Goal: Information Seeking & Learning: Learn about a topic

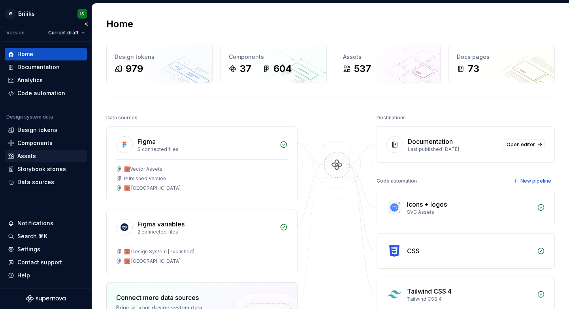
click at [36, 153] on div "Assets" at bounding box center [46, 156] width 76 height 8
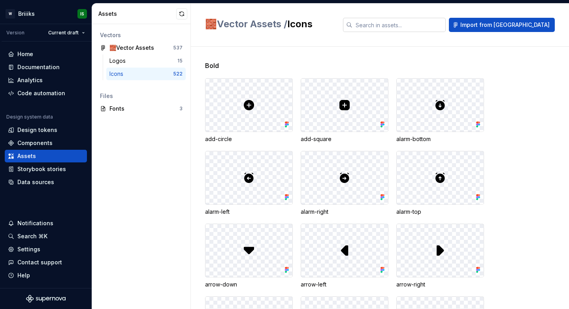
click at [428, 28] on input "text" at bounding box center [398, 25] width 93 height 14
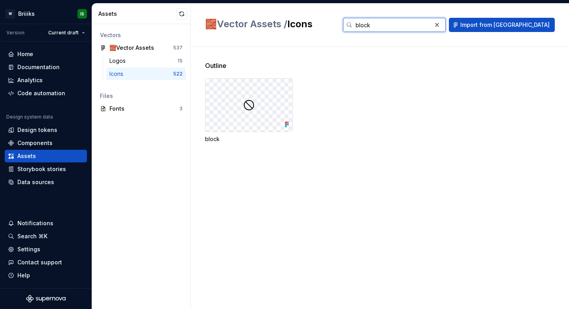
type input "block"
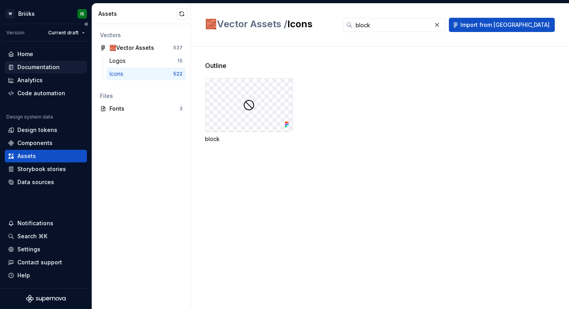
click at [43, 70] on div "Documentation" at bounding box center [38, 67] width 42 height 8
click at [442, 28] on button "button" at bounding box center [436, 24] width 11 height 11
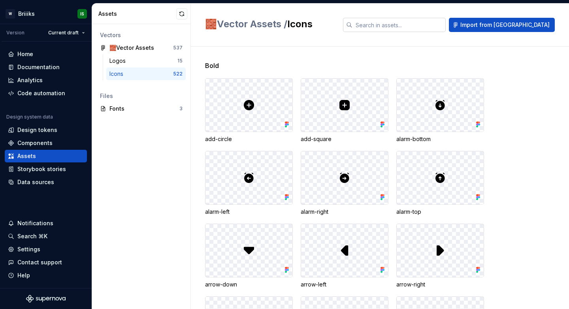
click at [427, 23] on input "text" at bounding box center [398, 25] width 93 height 14
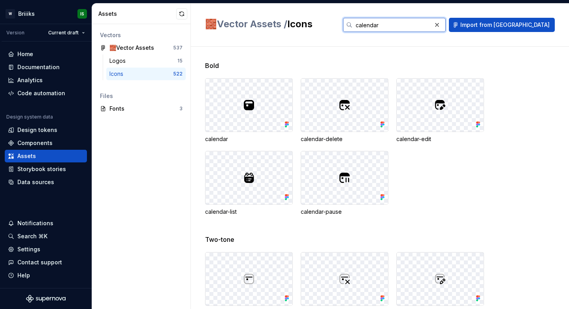
type input "calendar"
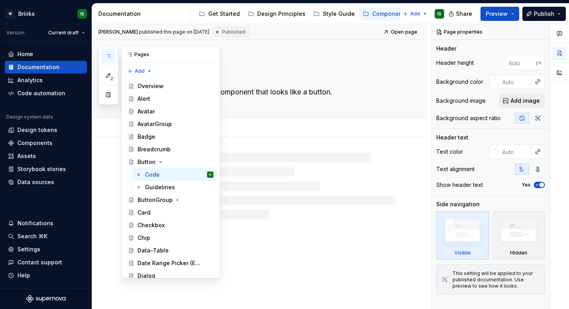
click at [105, 59] on button "button" at bounding box center [108, 56] width 14 height 14
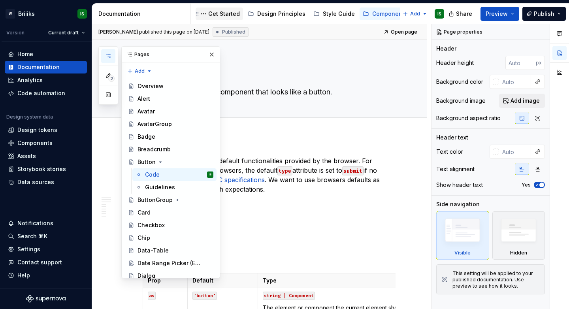
click at [213, 15] on div "Get Started" at bounding box center [224, 14] width 32 height 8
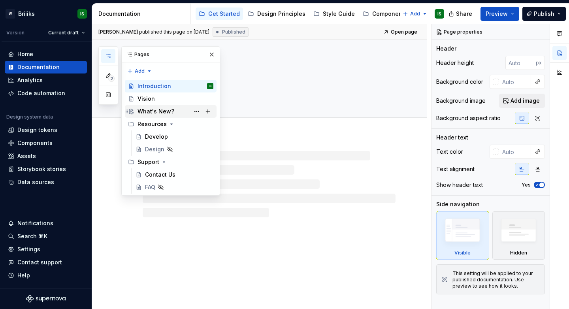
click at [144, 111] on div "What's New?" at bounding box center [155, 111] width 37 height 8
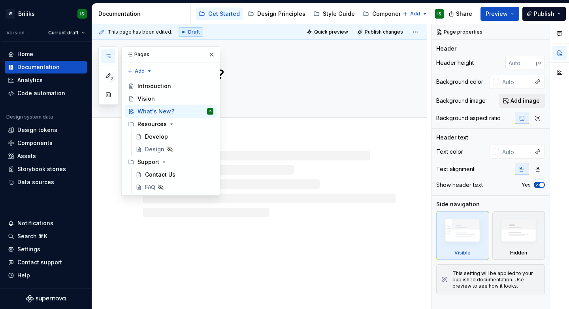
click at [101, 137] on div "2 Pages Add Accessibility guide for tree Page tree. Navigate the tree with the …" at bounding box center [159, 120] width 122 height 149
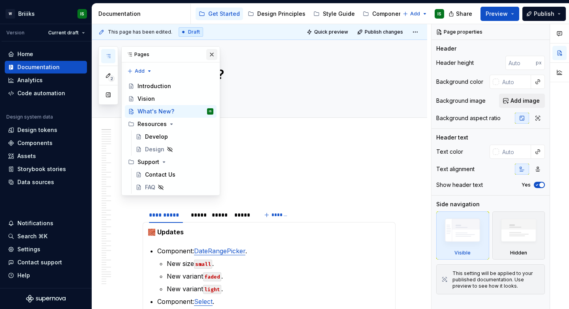
click at [211, 56] on button "button" at bounding box center [211, 54] width 11 height 11
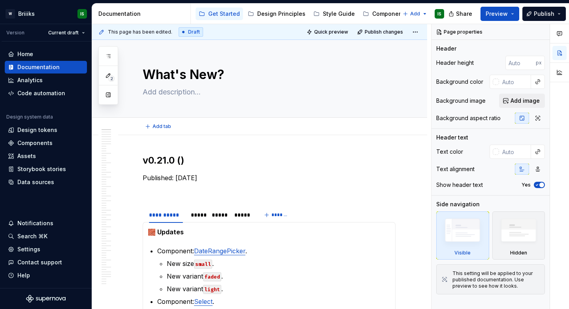
type textarea "*"
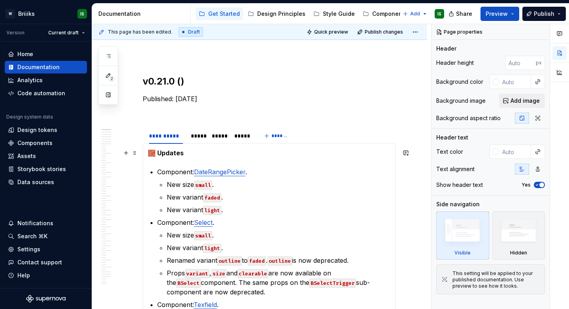
scroll to position [91, 0]
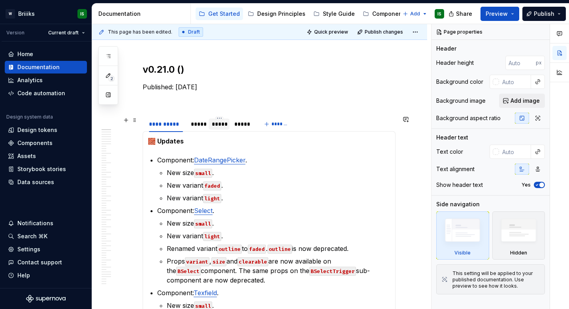
click at [221, 127] on div "*****" at bounding box center [219, 124] width 14 height 8
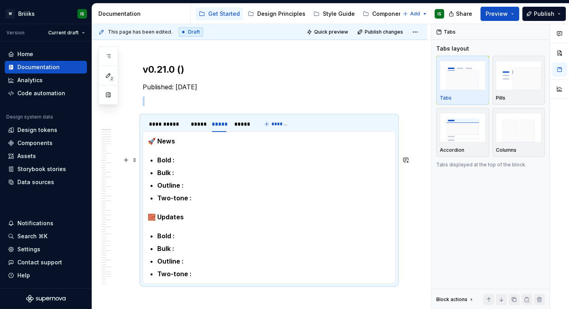
click at [190, 165] on ul "Bold : Bulk : Outline : Two-tone :" at bounding box center [273, 178] width 233 height 47
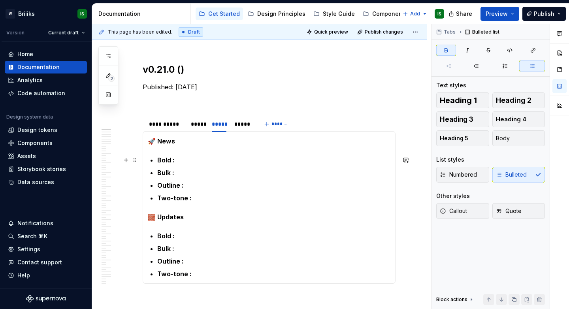
click at [188, 160] on p "Bold :" at bounding box center [273, 159] width 233 height 9
click at [205, 185] on p "Outline :" at bounding box center [273, 185] width 233 height 9
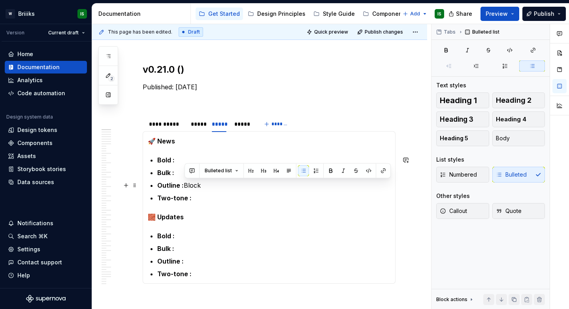
click at [214, 188] on p "Outline : Block" at bounding box center [273, 185] width 233 height 9
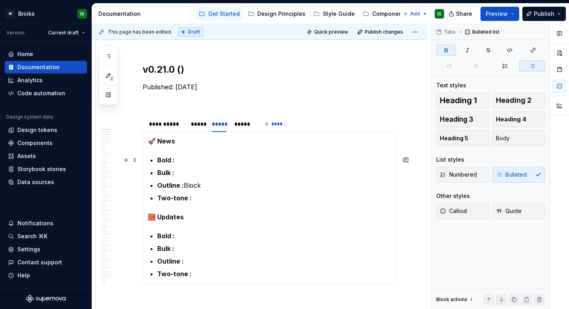
click at [186, 162] on p "Bold :" at bounding box center [273, 159] width 233 height 9
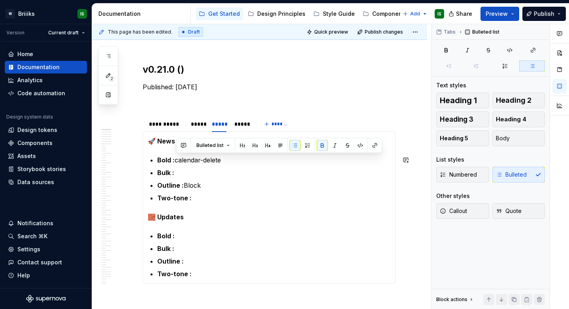
copy p "calendar-delete"
drag, startPoint x: 178, startPoint y: 160, endPoint x: 224, endPoint y: 162, distance: 45.9
click at [224, 162] on p "Bold : calendar-delete" at bounding box center [273, 159] width 233 height 9
copy p "calendar-delete"
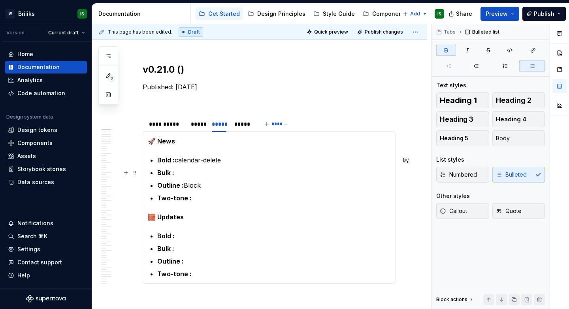
click at [200, 176] on p "Bulk :" at bounding box center [273, 172] width 233 height 9
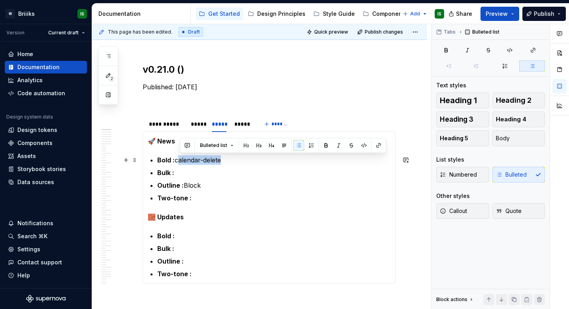
drag, startPoint x: 178, startPoint y: 162, endPoint x: 222, endPoint y: 162, distance: 44.2
click at [222, 162] on p "Bold : calendar-delete" at bounding box center [273, 159] width 233 height 9
drag, startPoint x: 224, startPoint y: 161, endPoint x: 177, endPoint y: 162, distance: 47.0
click at [177, 162] on p "Bold : calendar-delete" at bounding box center [273, 159] width 233 height 9
copy p "calendar-delete"
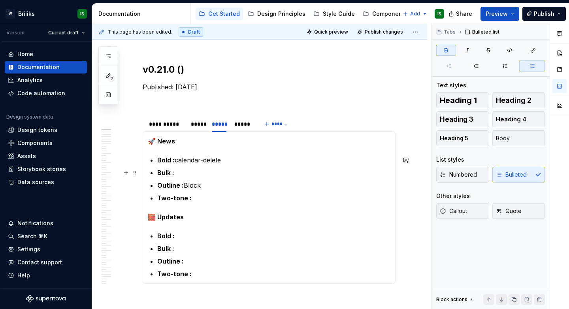
click at [180, 175] on p "Bulk :" at bounding box center [273, 172] width 233 height 9
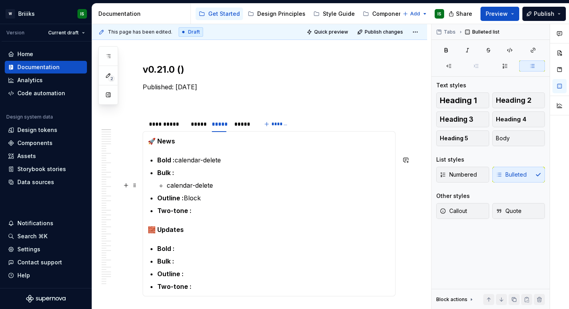
click at [166, 186] on li "Bulk : calendar-delete" at bounding box center [273, 179] width 233 height 22
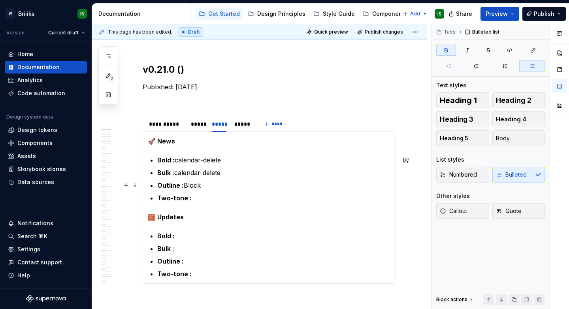
click at [207, 188] on p "Outline : Block" at bounding box center [273, 185] width 233 height 9
click at [188, 186] on p "Outline : Block" at bounding box center [273, 185] width 233 height 9
click at [209, 188] on p "Outline : block" at bounding box center [273, 185] width 233 height 9
click at [211, 199] on p "Two-tone :" at bounding box center [273, 197] width 233 height 9
click at [229, 159] on p "Bold : calendar-delete" at bounding box center [273, 159] width 233 height 9
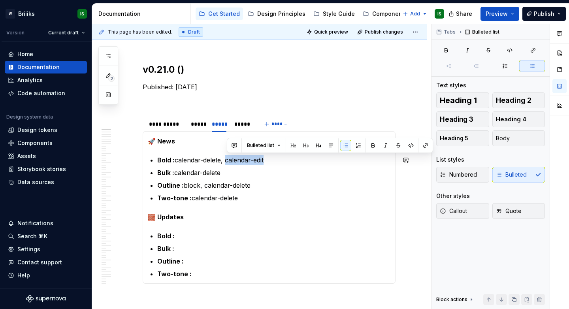
copy p "calendar-edit"
click at [222, 175] on p "Bulk : calendar-delete" at bounding box center [273, 172] width 233 height 9
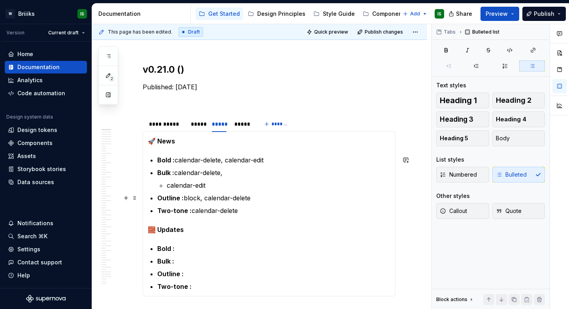
click at [257, 196] on p "Outline : block, calendar-delete" at bounding box center [273, 197] width 233 height 9
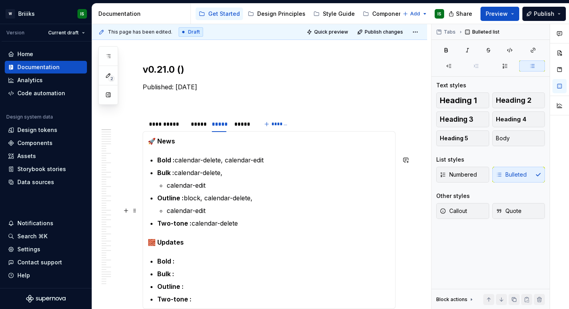
click at [253, 215] on p "calendar-edit" at bounding box center [279, 210] width 224 height 9
click at [253, 220] on p "Two-tone : calendar-delete" at bounding box center [273, 222] width 233 height 9
click at [272, 163] on p "Bold : calendar-delete, calendar-edit" at bounding box center [273, 159] width 233 height 9
click at [227, 183] on p "calendar-edit" at bounding box center [279, 185] width 224 height 9
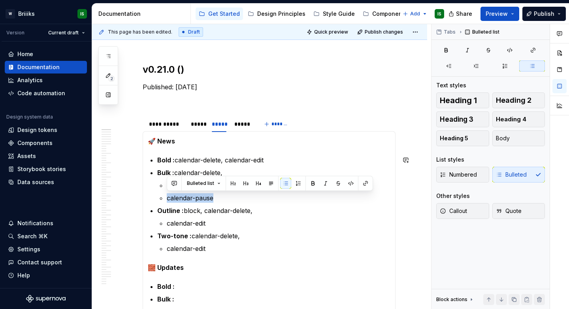
copy p "calendar-pause"
click at [256, 224] on p "calendar-edit" at bounding box center [279, 222] width 224 height 9
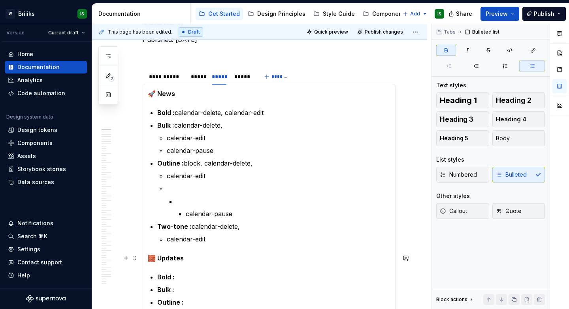
scroll to position [139, 0]
click at [214, 240] on p "calendar-edit" at bounding box center [279, 238] width 224 height 9
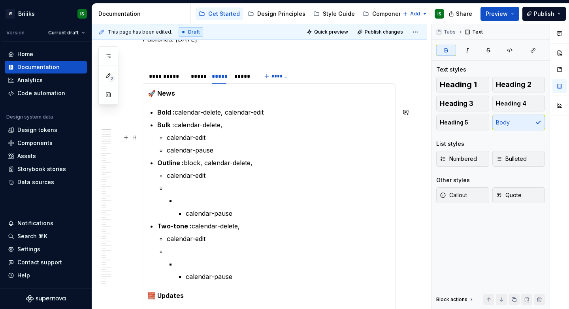
click at [168, 140] on p "calendar-edit" at bounding box center [279, 137] width 224 height 9
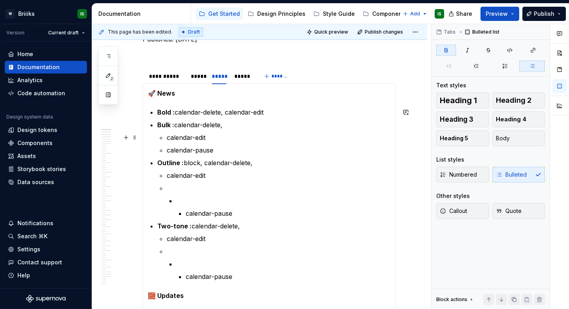
click at [167, 137] on p "calendar-edit" at bounding box center [279, 137] width 224 height 9
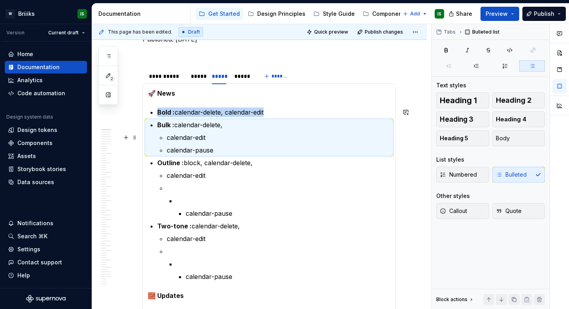
click at [181, 139] on p "calendar-edit" at bounding box center [279, 137] width 224 height 9
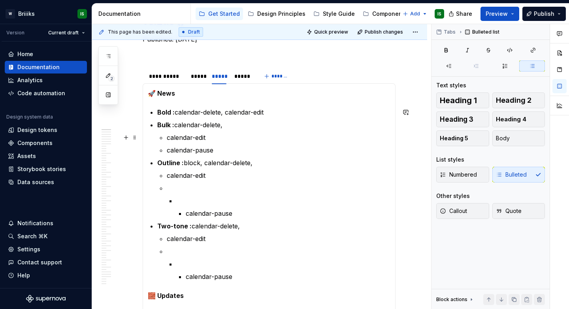
click at [167, 139] on p "calendar-edit" at bounding box center [279, 137] width 224 height 9
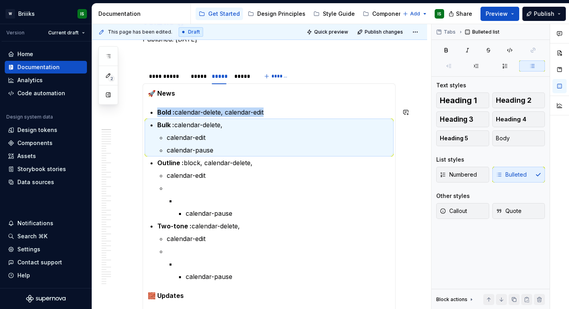
click at [167, 139] on p "calendar-edit" at bounding box center [279, 137] width 224 height 9
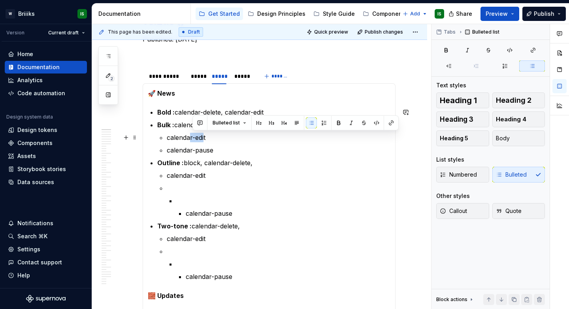
click at [190, 137] on p "calendar-edit" at bounding box center [279, 137] width 224 height 9
drag, startPoint x: 208, startPoint y: 137, endPoint x: 167, endPoint y: 138, distance: 40.7
click at [167, 138] on p "calendar-edit" at bounding box center [279, 137] width 224 height 9
copy p "calendar-edit"
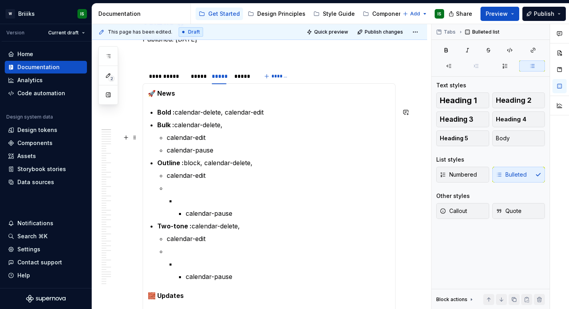
click at [230, 138] on p "calendar-edit" at bounding box center [279, 137] width 224 height 9
click at [233, 122] on p "Bulk : calendar-delete," at bounding box center [273, 124] width 233 height 9
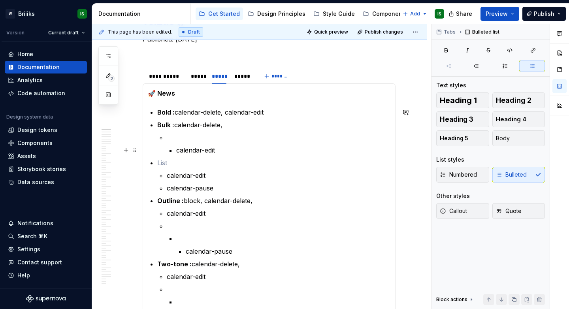
click at [175, 152] on li "calendar-edit" at bounding box center [279, 144] width 224 height 22
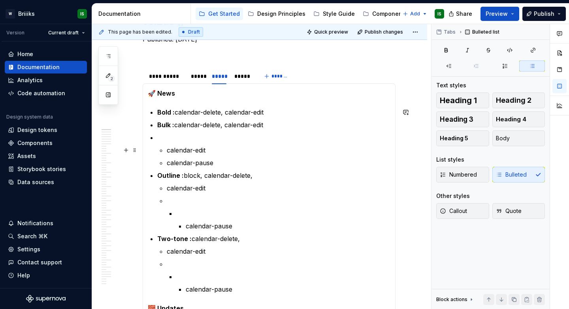
click at [181, 152] on p "calendar-edit" at bounding box center [279, 149] width 224 height 9
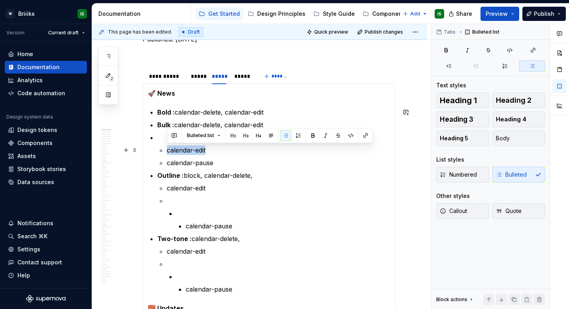
click at [181, 152] on p "calendar-edit" at bounding box center [279, 149] width 224 height 9
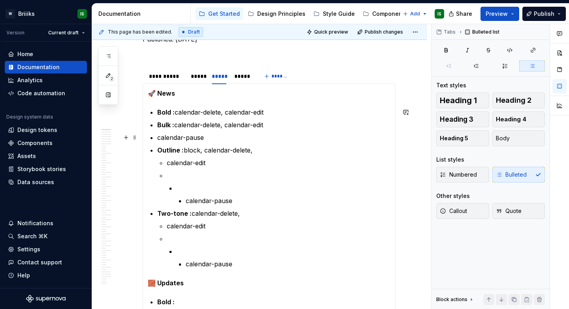
click at [158, 141] on p "calendar-pause" at bounding box center [273, 137] width 233 height 9
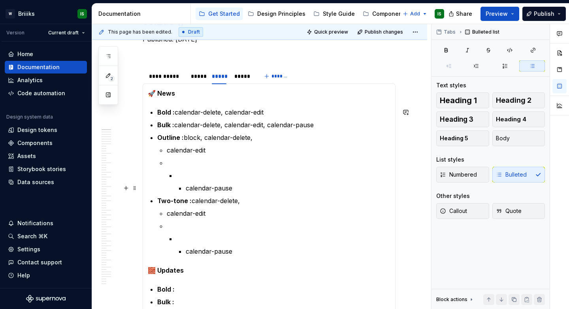
click at [186, 186] on p "calendar-pause" at bounding box center [288, 187] width 205 height 9
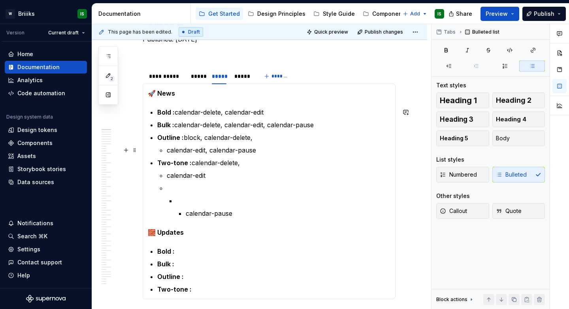
click at [168, 151] on p "calendar-edit, calendar-pause" at bounding box center [279, 149] width 224 height 9
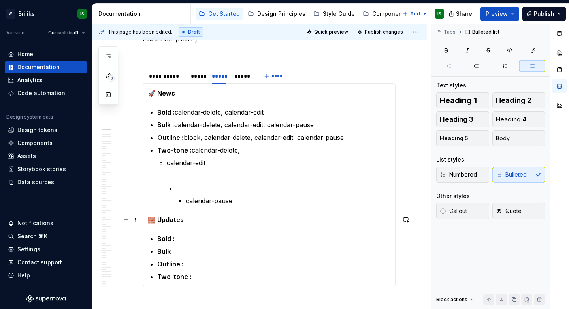
click at [186, 203] on p "calendar-pause" at bounding box center [288, 200] width 205 height 9
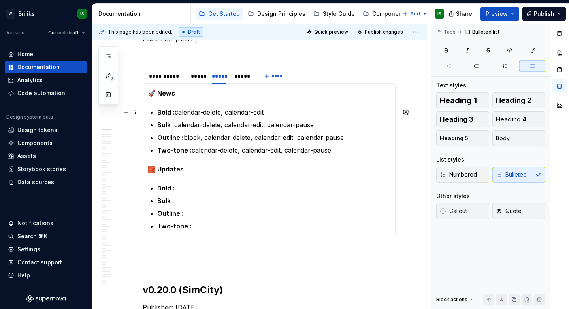
click at [279, 113] on p "Bold : calendar-delete, calendar-edit" at bounding box center [273, 111] width 233 height 9
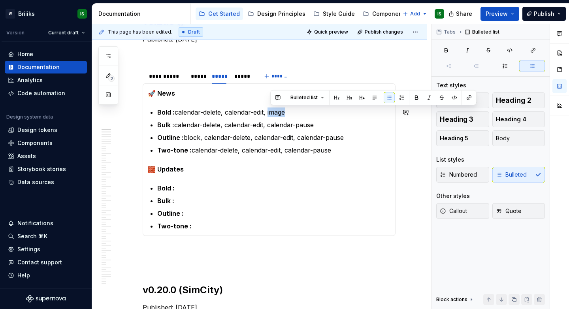
copy p "image"
click at [326, 128] on p "Bulk : calendar-delete, calendar-edit, calendar-pause" at bounding box center [273, 124] width 233 height 9
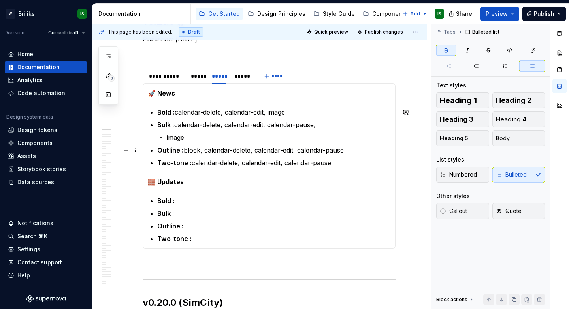
click at [354, 149] on p "Outline : block, calendar-delete, calendar-edit, calendar-pause" at bounding box center [273, 149] width 233 height 9
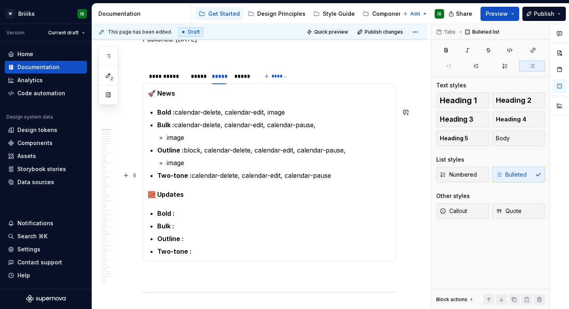
click at [350, 174] on p "Two-tone : calendar-delete, calendar-edit, calendar-pause" at bounding box center [273, 175] width 233 height 9
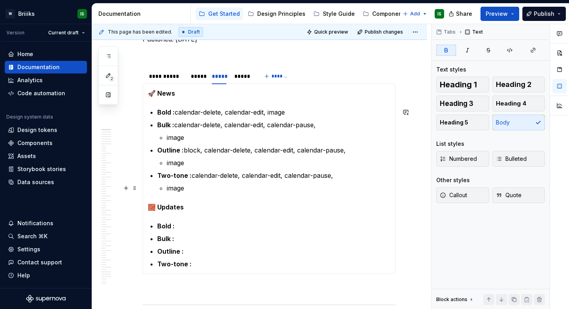
click at [231, 188] on p "image" at bounding box center [279, 187] width 224 height 9
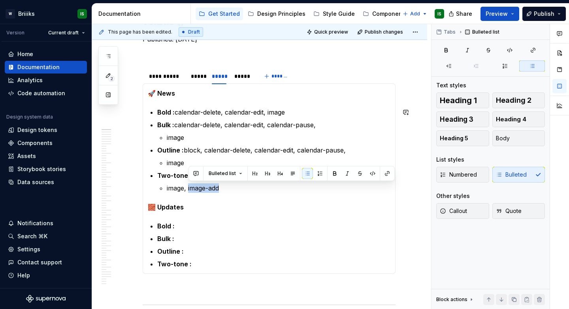
copy p "image-add"
click at [219, 157] on li "Outline : block, calendar-delete, calendar-edit, calendar-pause, image" at bounding box center [273, 156] width 233 height 22
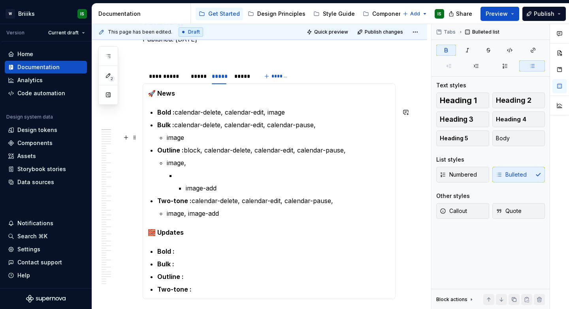
click at [202, 136] on p "image" at bounding box center [279, 137] width 224 height 9
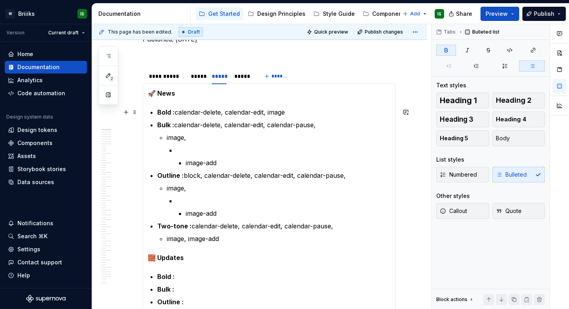
click at [302, 113] on p "Bold : calendar-delete, calendar-edit, image" at bounding box center [273, 111] width 233 height 9
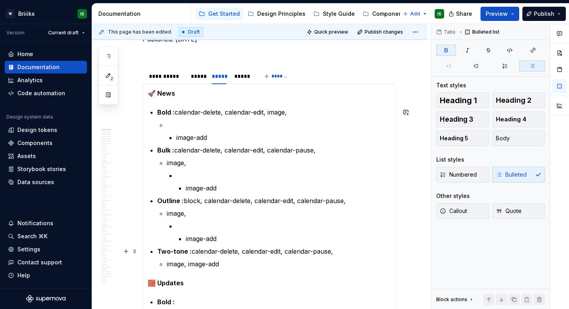
click at [237, 263] on p "image, image-add" at bounding box center [279, 263] width 224 height 9
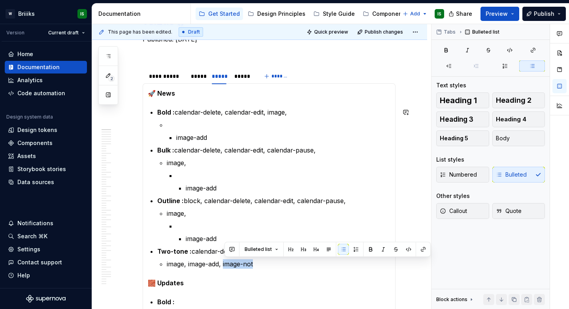
copy p "image-not"
click at [228, 239] on p "image-add" at bounding box center [288, 238] width 205 height 9
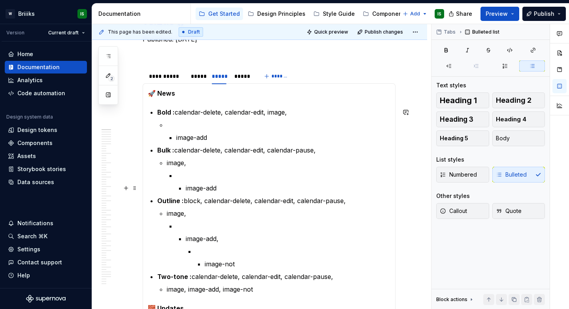
click at [233, 187] on p "image-add" at bounding box center [288, 187] width 205 height 9
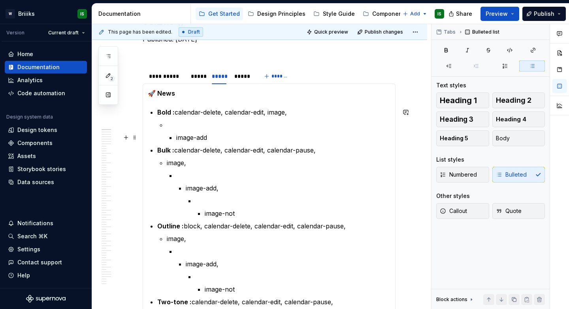
click at [225, 138] on p "image-add" at bounding box center [283, 137] width 214 height 9
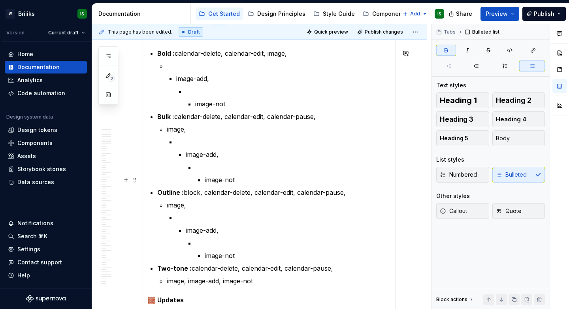
scroll to position [216, 0]
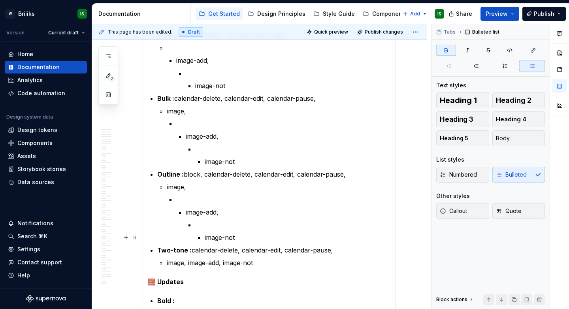
click at [243, 237] on p "image-not" at bounding box center [298, 237] width 186 height 9
click at [276, 264] on p "image, image-add, image-not" at bounding box center [279, 262] width 224 height 9
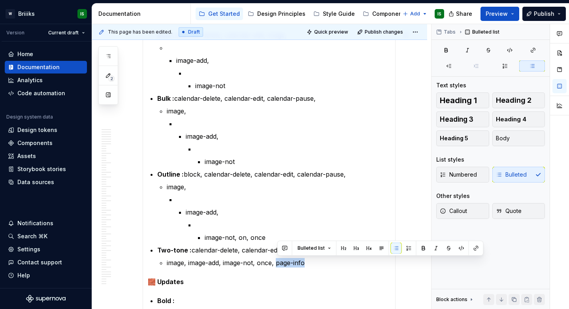
copy p "page-info"
click at [270, 233] on p "image-not, on, once" at bounding box center [298, 237] width 186 height 9
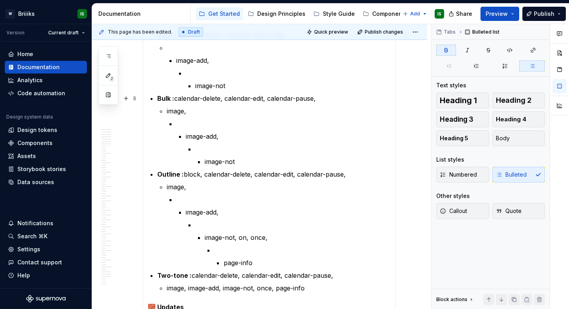
click at [241, 166] on p "image-not" at bounding box center [298, 161] width 186 height 9
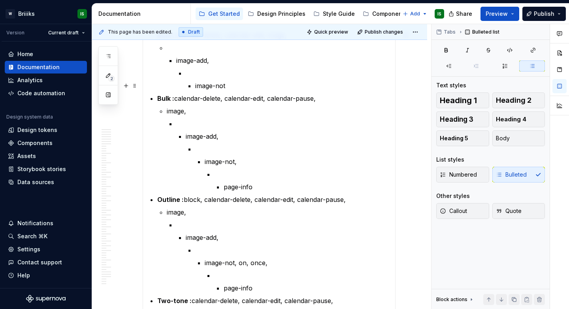
click at [229, 90] on p "image-not" at bounding box center [292, 85] width 195 height 9
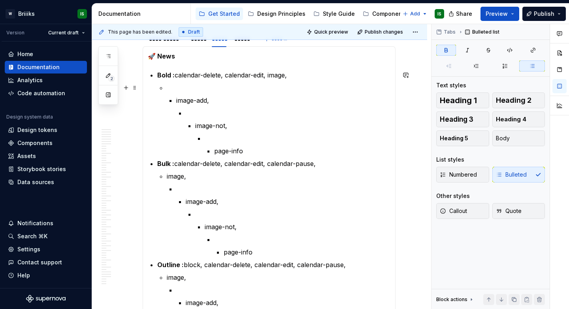
scroll to position [164, 0]
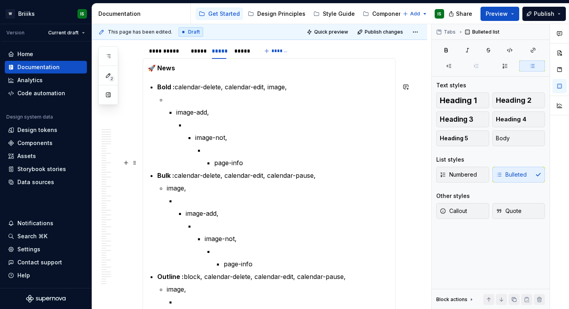
click at [214, 162] on p "page-info" at bounding box center [302, 162] width 176 height 9
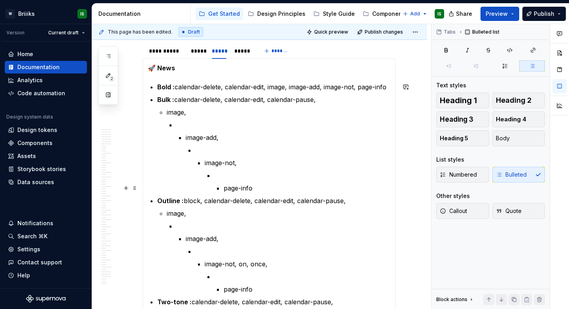
click at [225, 190] on p "page-info" at bounding box center [307, 187] width 167 height 9
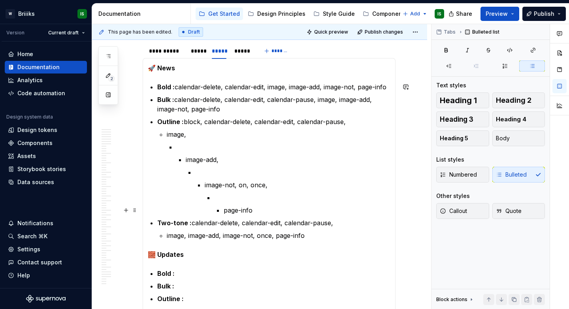
click at [223, 211] on li "page-info" at bounding box center [302, 204] width 176 height 22
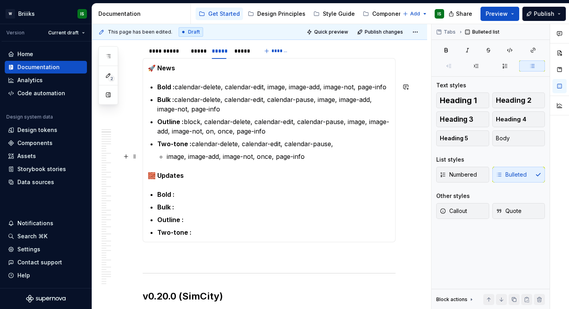
click at [166, 154] on li "Two-tone : calendar-delete, calendar-edit, calendar-pause, image, image-add, im…" at bounding box center [273, 150] width 233 height 22
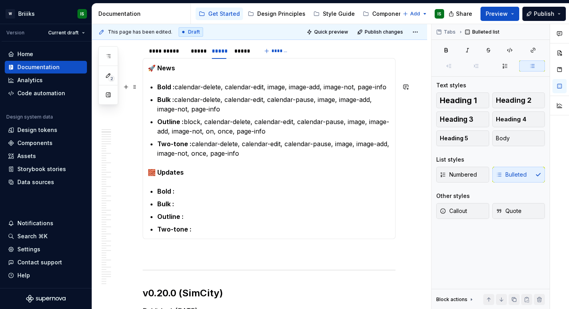
click at [390, 88] on p "Bold : calendar-delete, calendar-edit, image, image-add, image-not, page-info" at bounding box center [273, 86] width 233 height 9
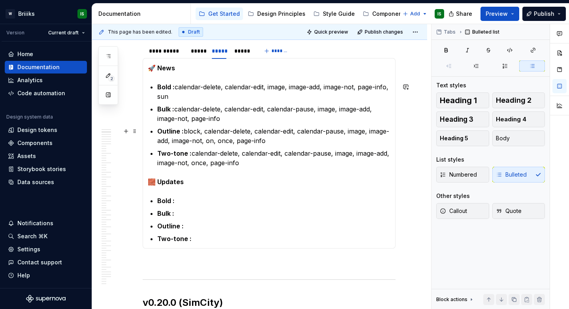
click at [297, 143] on p "Outline : block, calendar-delete, calendar-edit, calendar-pause, image, image-a…" at bounding box center [273, 135] width 233 height 19
type textarea "*"
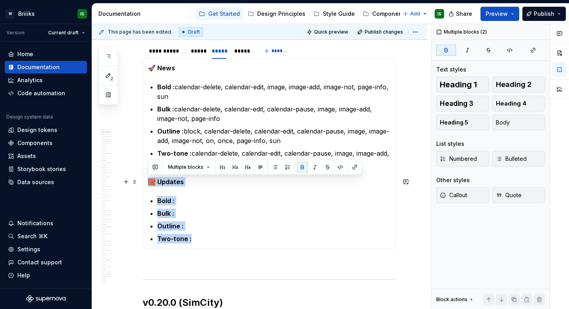
drag, startPoint x: 196, startPoint y: 235, endPoint x: 150, endPoint y: 184, distance: 69.4
click at [150, 184] on section-item-column "🚀 News Bold : calendar-delete, calendar-edit, image, image-add, image-not, page…" at bounding box center [269, 153] width 243 height 180
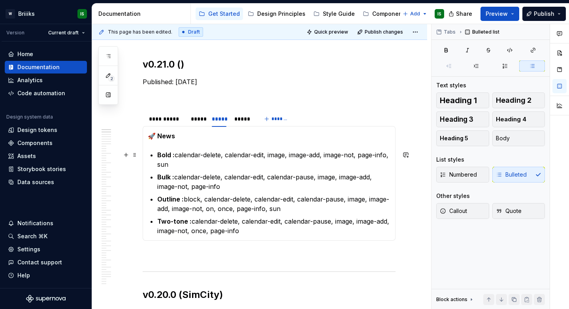
scroll to position [95, 0]
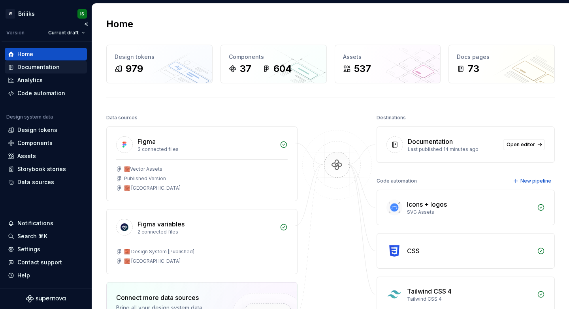
click at [56, 69] on div "Documentation" at bounding box center [38, 67] width 42 height 8
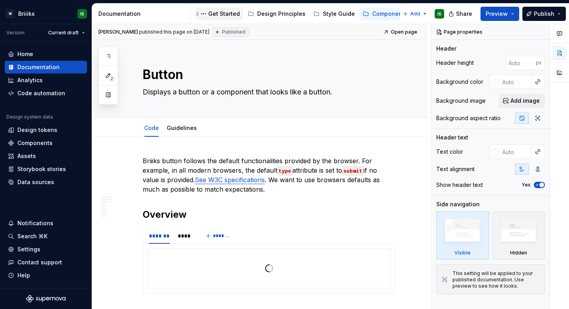
click at [216, 15] on div "Get Started" at bounding box center [224, 14] width 32 height 8
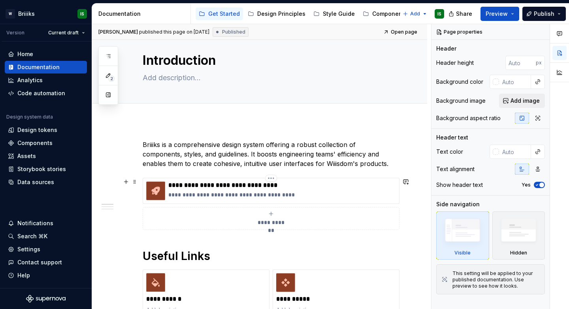
scroll to position [2, 0]
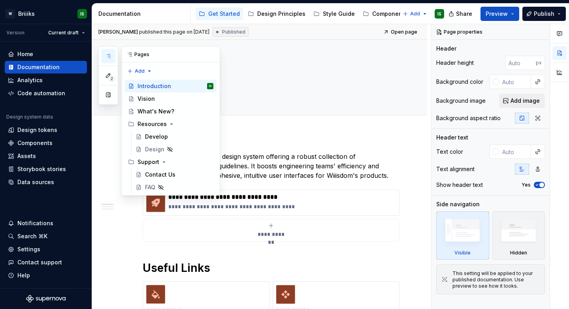
click at [104, 55] on button "button" at bounding box center [108, 56] width 14 height 14
click at [166, 113] on div "What's New?" at bounding box center [155, 111] width 37 height 8
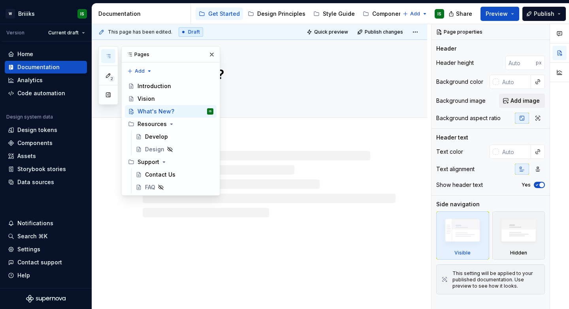
click at [245, 136] on div at bounding box center [259, 176] width 335 height 82
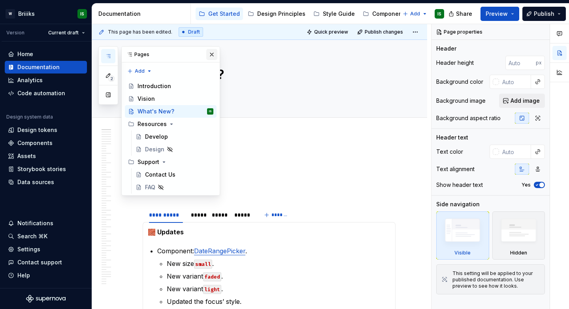
click at [212, 58] on button "button" at bounding box center [211, 54] width 11 height 11
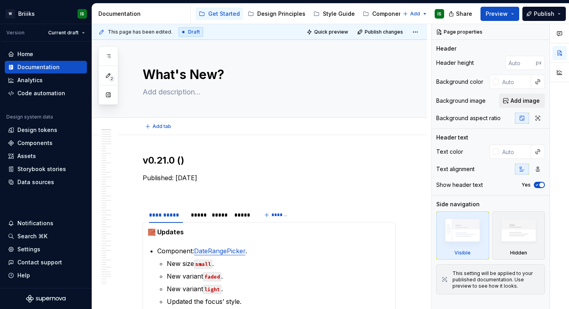
type textarea "*"
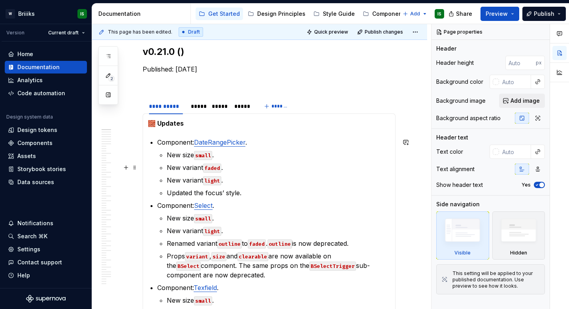
scroll to position [113, 0]
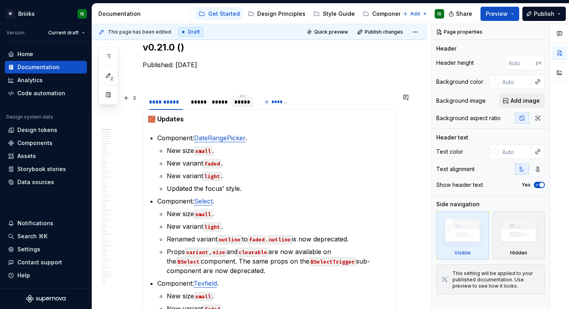
click at [237, 102] on div "*****" at bounding box center [242, 102] width 16 height 8
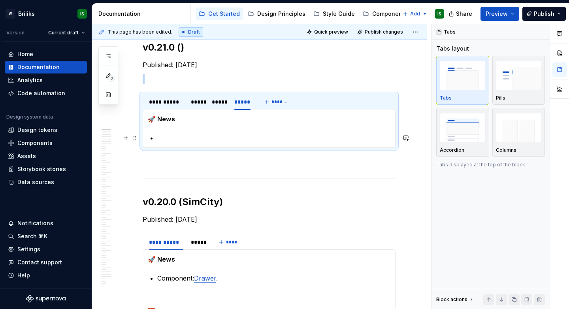
click at [181, 134] on p at bounding box center [273, 137] width 233 height 9
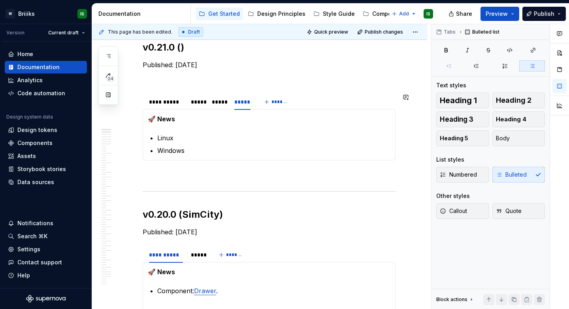
type textarea "*"
